Goal: Transaction & Acquisition: Subscribe to service/newsletter

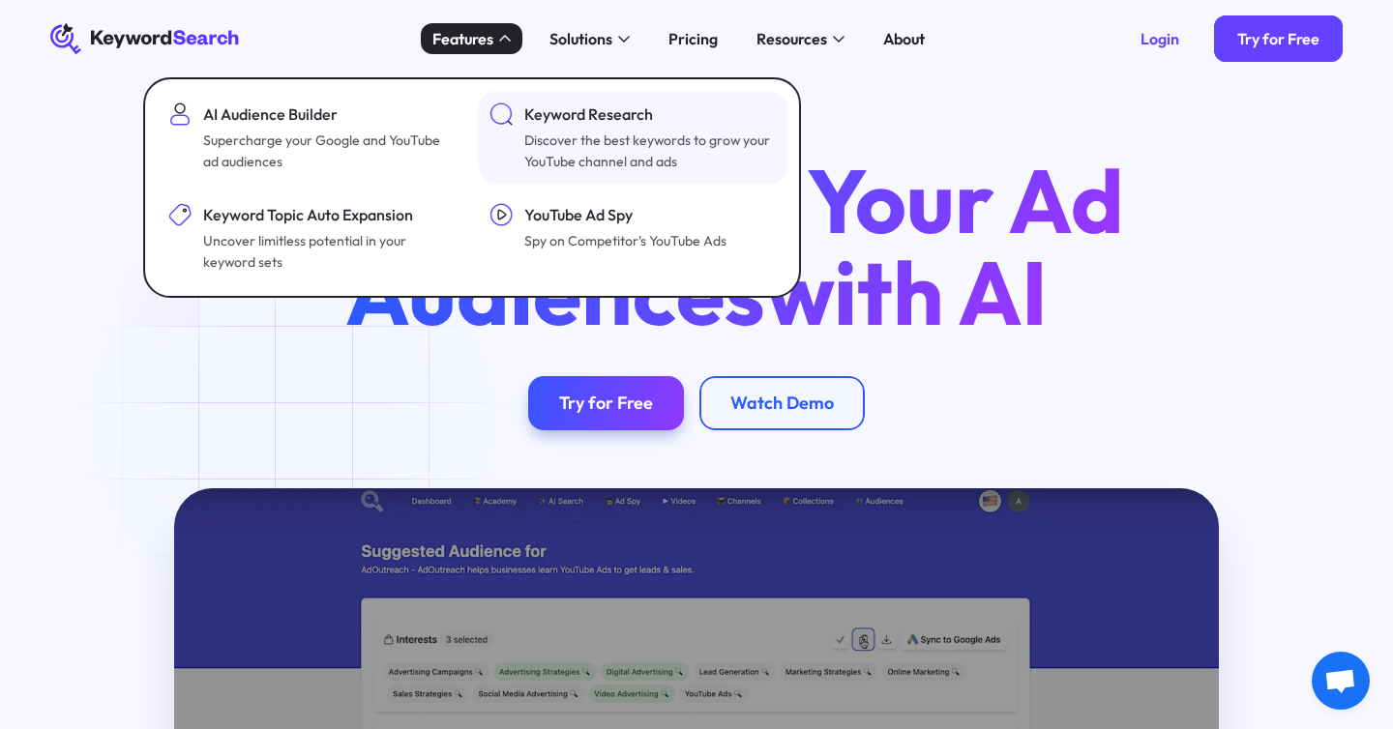
click at [589, 145] on div "Discover the best keywords to grow your YouTube channel and ads" at bounding box center [648, 151] width 248 height 43
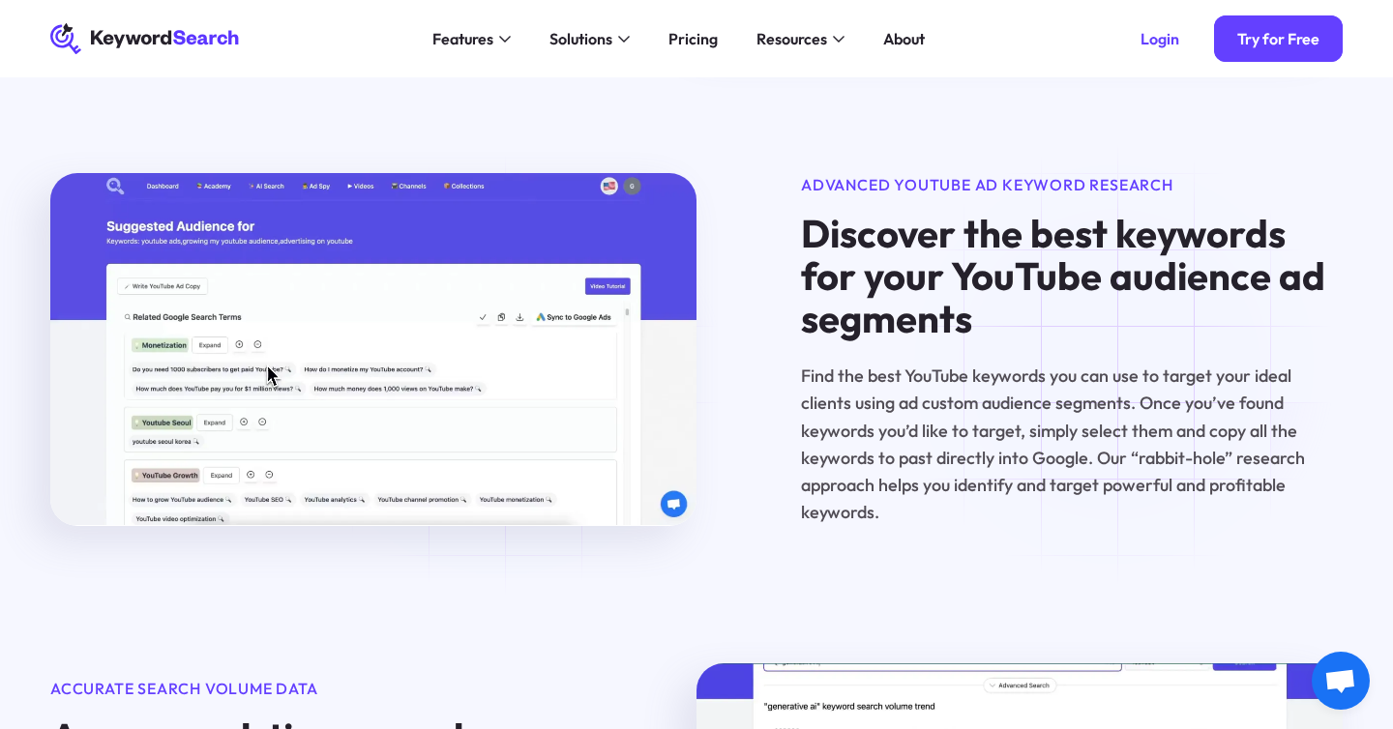
scroll to position [1507, 0]
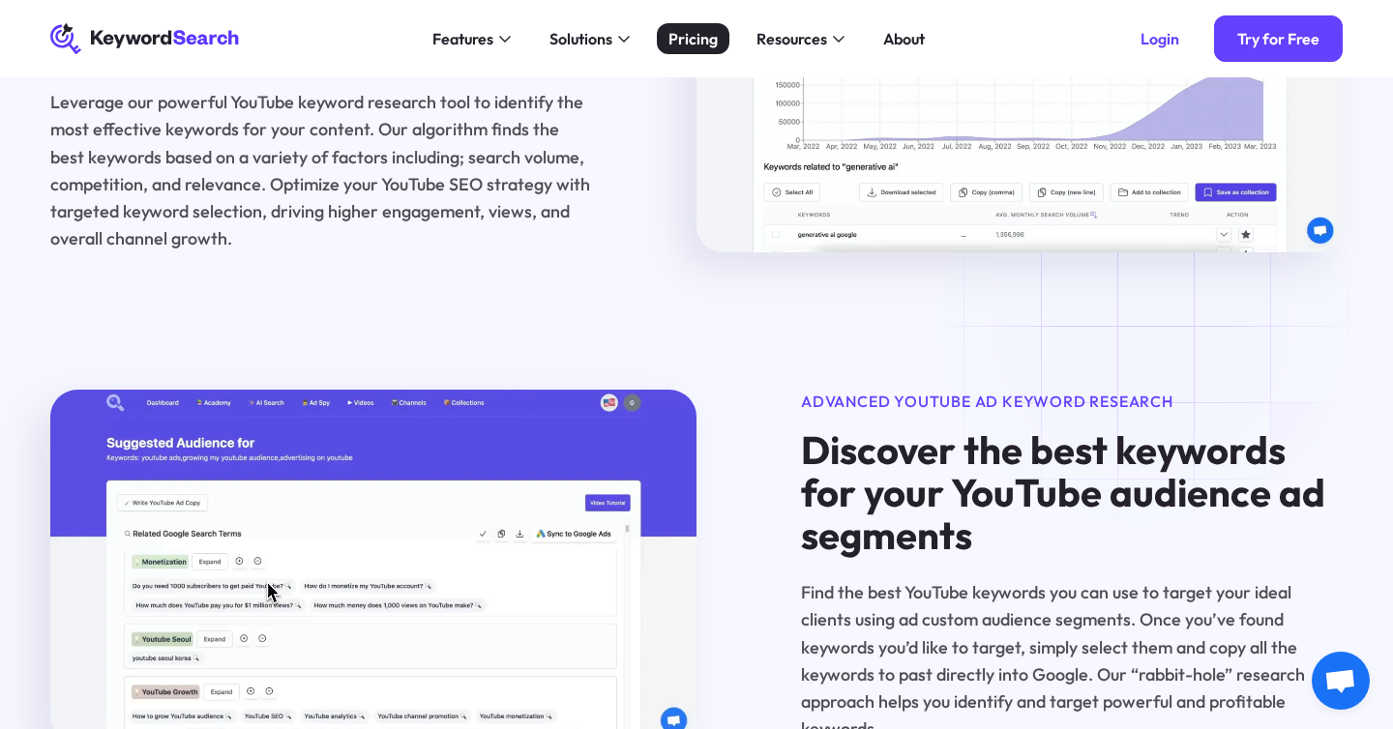
click at [685, 45] on div "Pricing" at bounding box center [692, 38] width 49 height 23
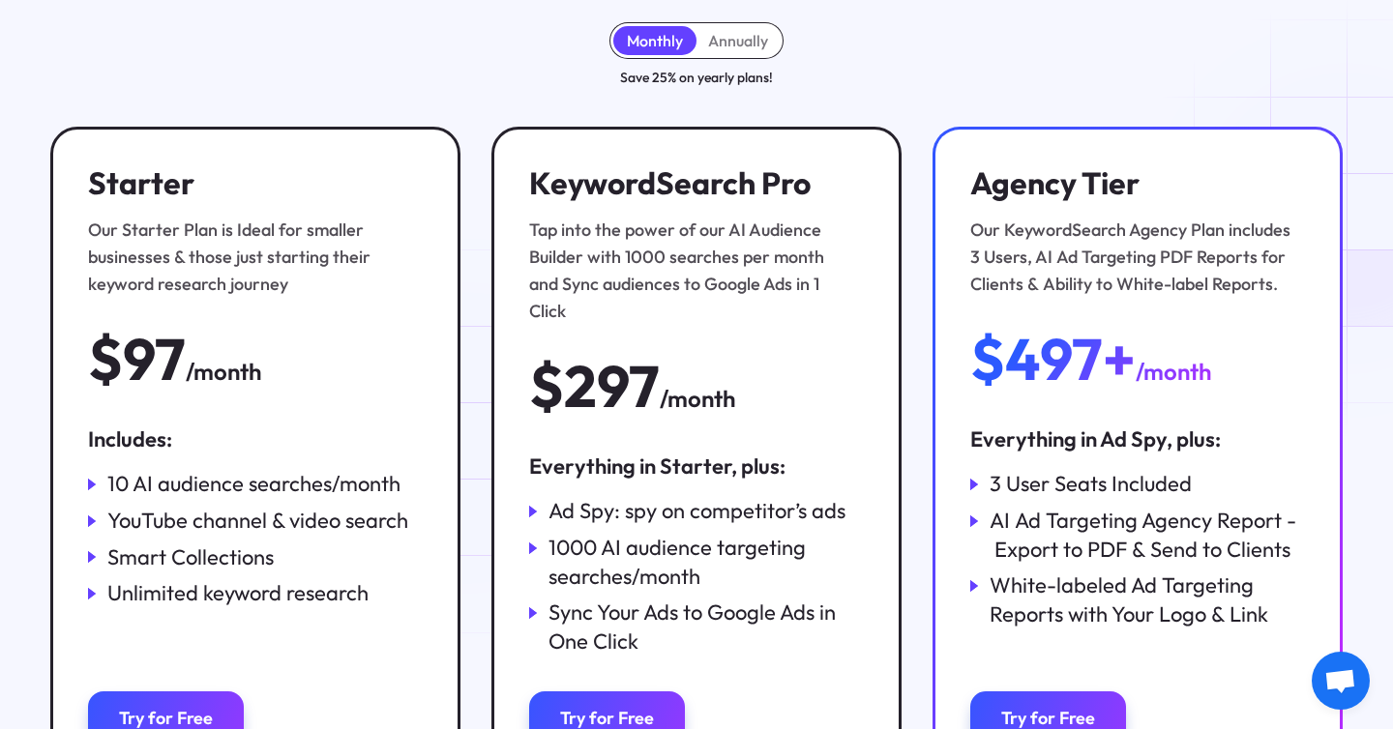
scroll to position [295, 0]
